Goal: Register for event/course

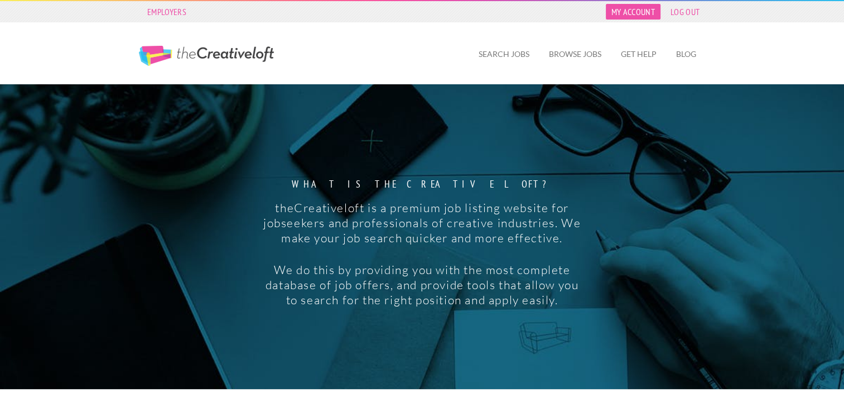
click at [627, 8] on link "My Account" at bounding box center [633, 12] width 55 height 16
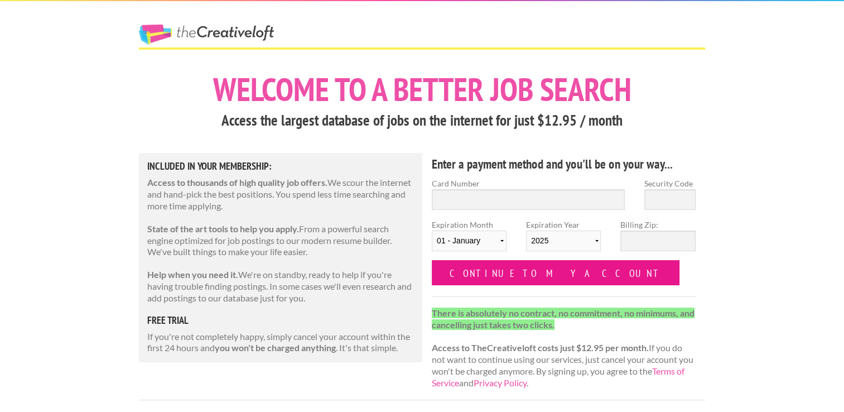
click at [511, 273] on input "Continue to my account" at bounding box center [556, 272] width 248 height 25
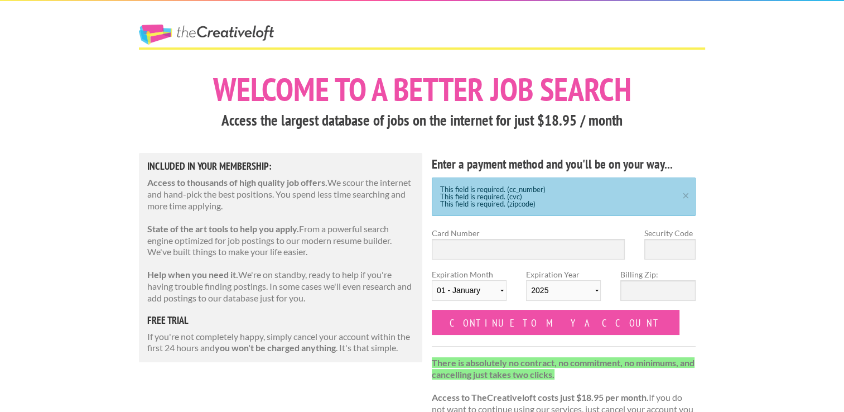
click at [205, 42] on link "The Creative Loft" at bounding box center [206, 35] width 135 height 20
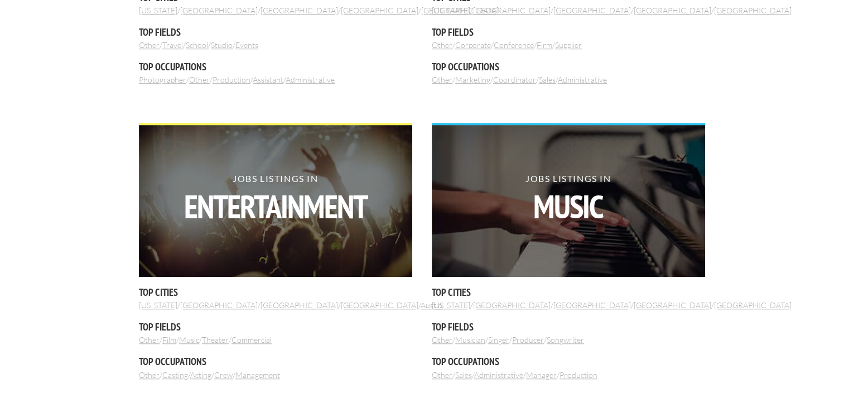
scroll to position [1004, 0]
